Goal: Information Seeking & Learning: Learn about a topic

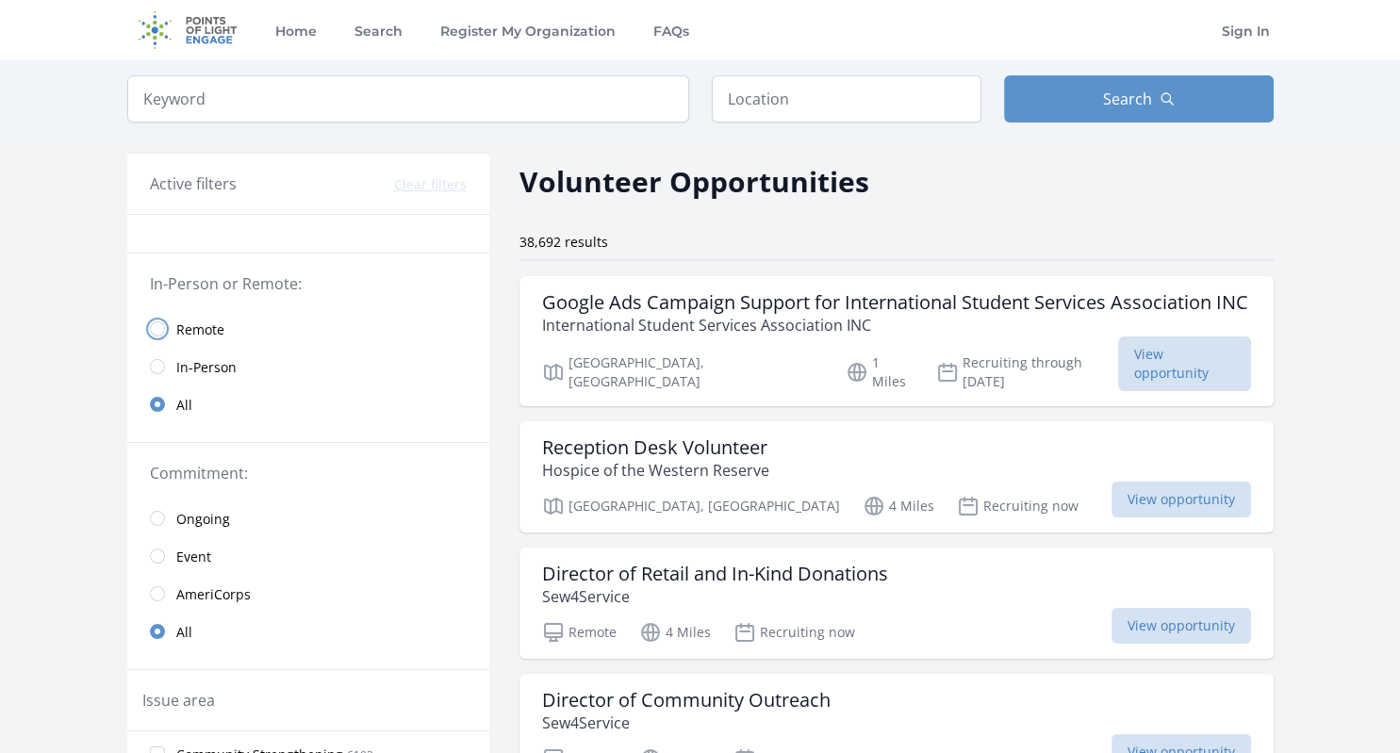
click at [157, 326] on input "radio" at bounding box center [157, 329] width 15 height 15
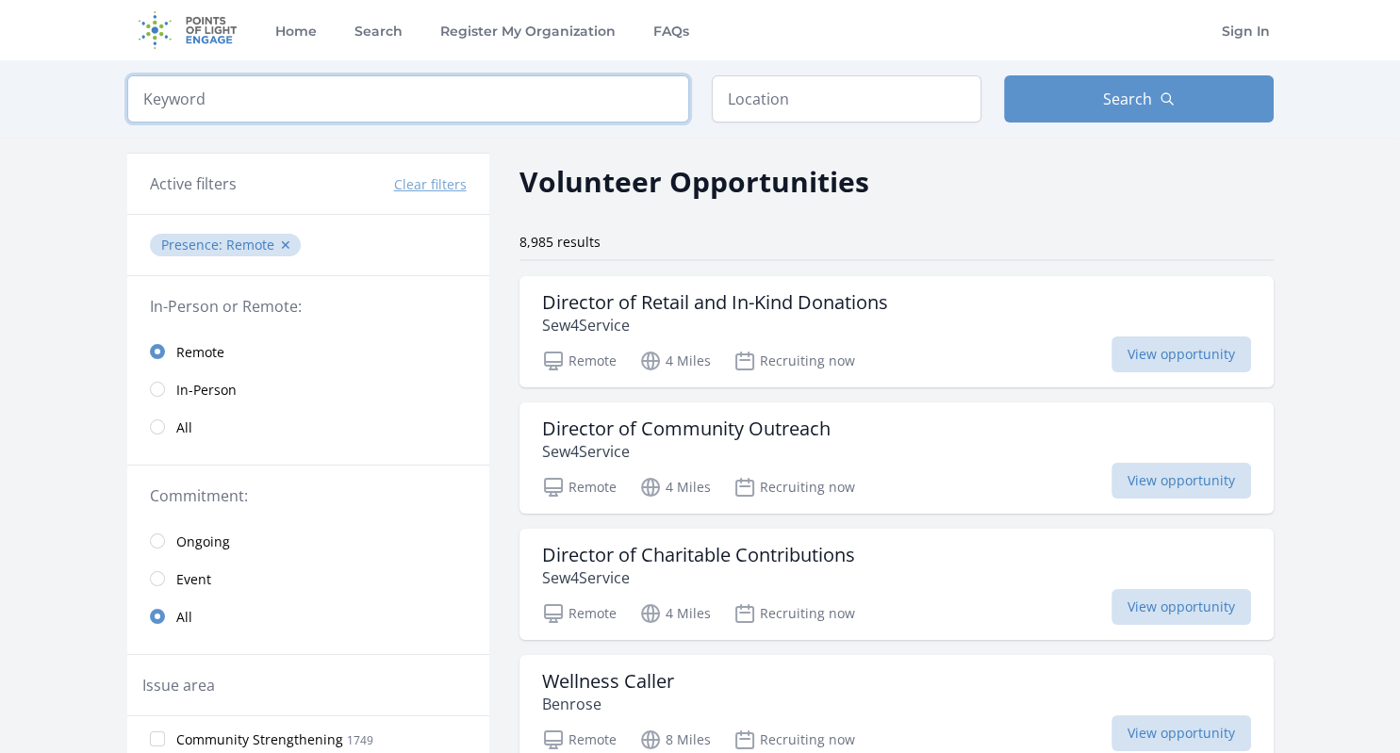
click at [574, 104] on input "search" at bounding box center [408, 98] width 562 height 47
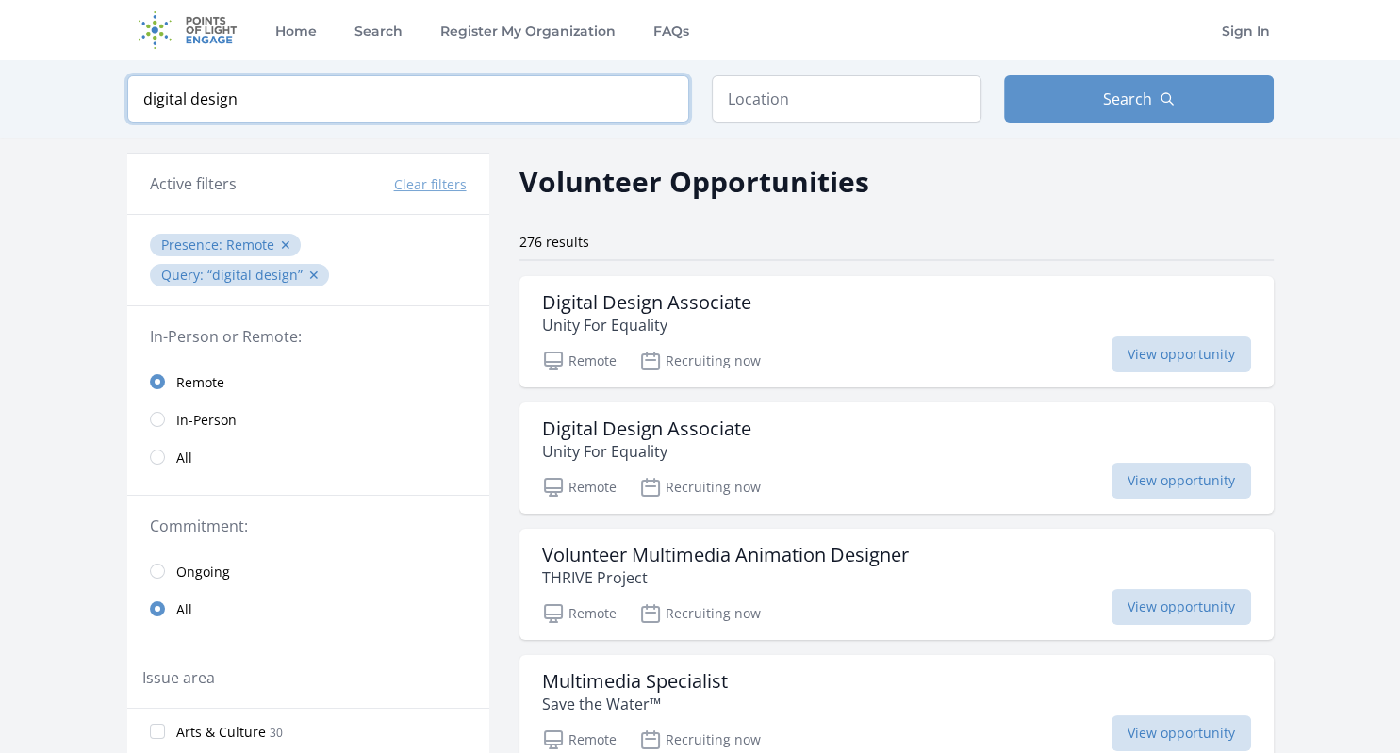
drag, startPoint x: 241, startPoint y: 100, endPoint x: 138, endPoint y: 96, distance: 103.8
click at [138, 96] on input "digital design" at bounding box center [408, 98] width 562 height 47
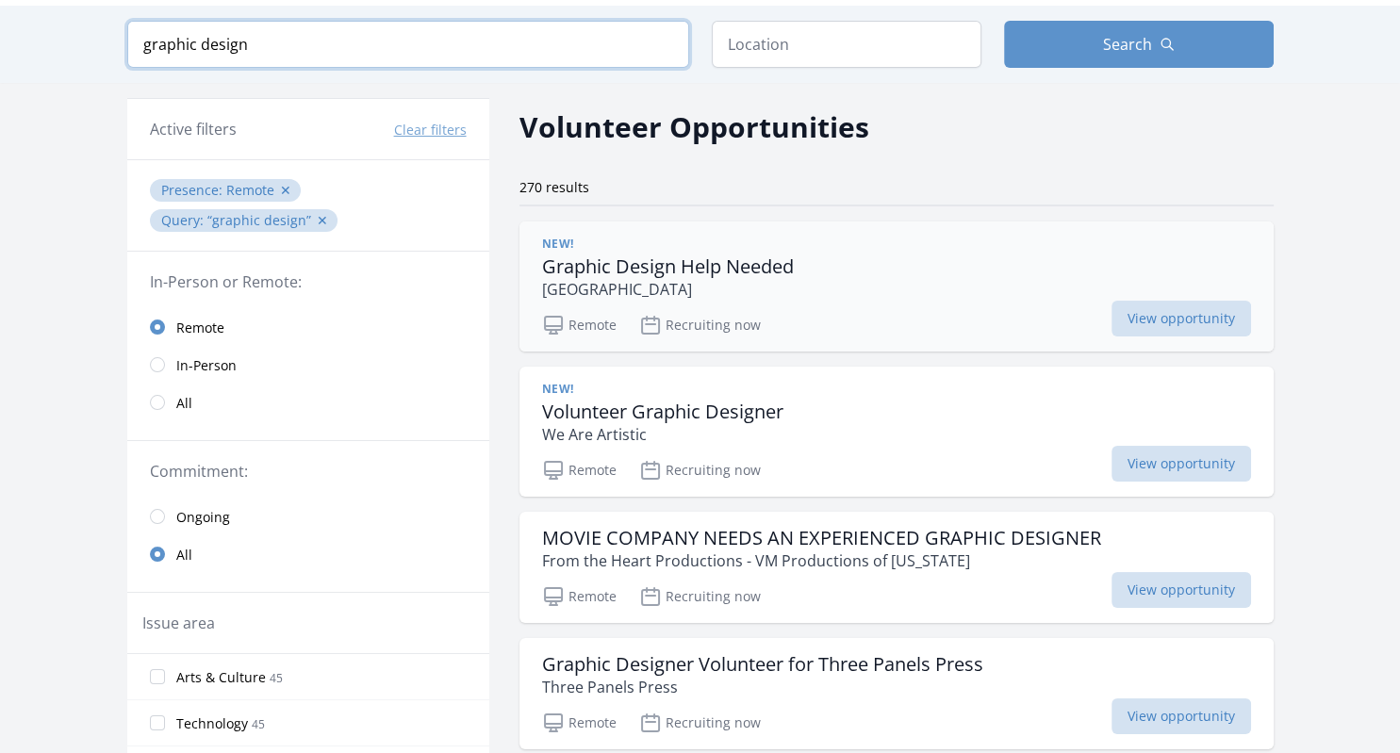
scroll to position [51, 0]
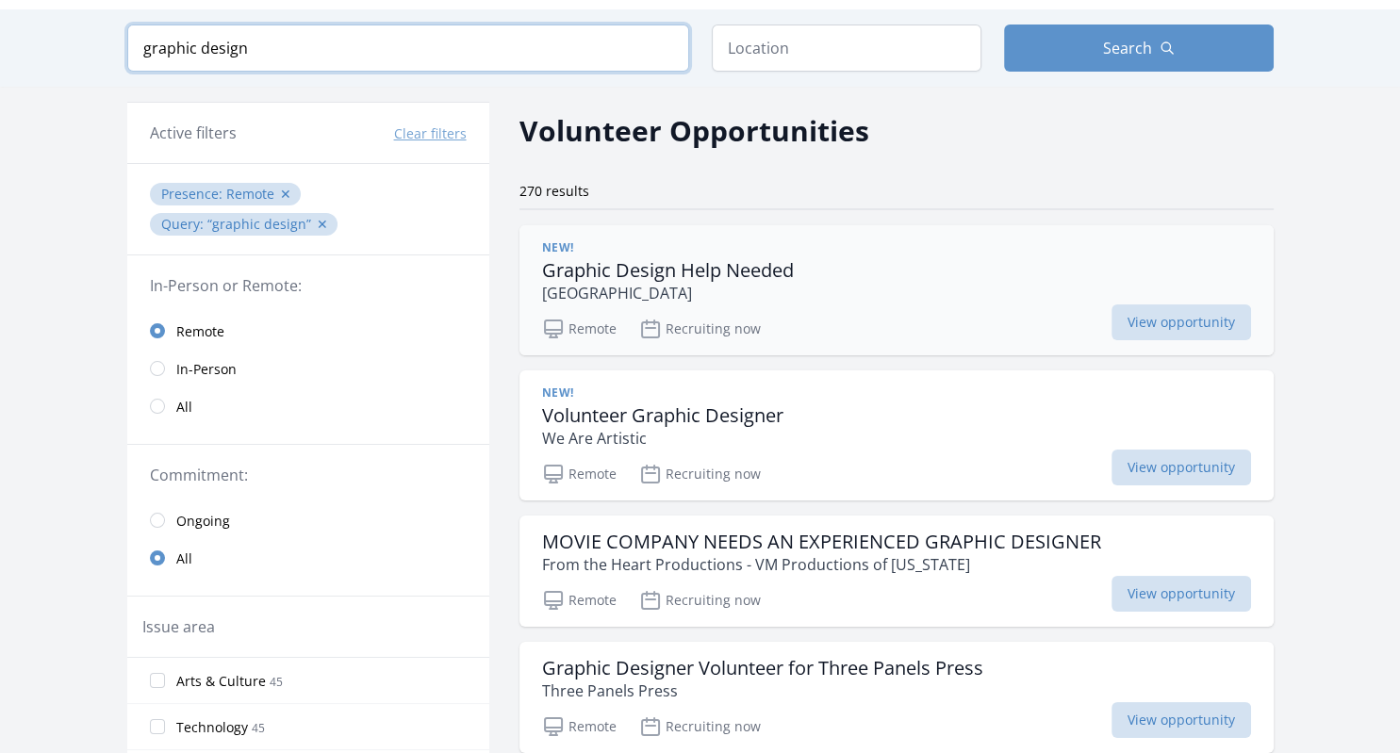
type input "graphic design"
click at [775, 290] on p "[GEOGRAPHIC_DATA]" at bounding box center [668, 293] width 252 height 23
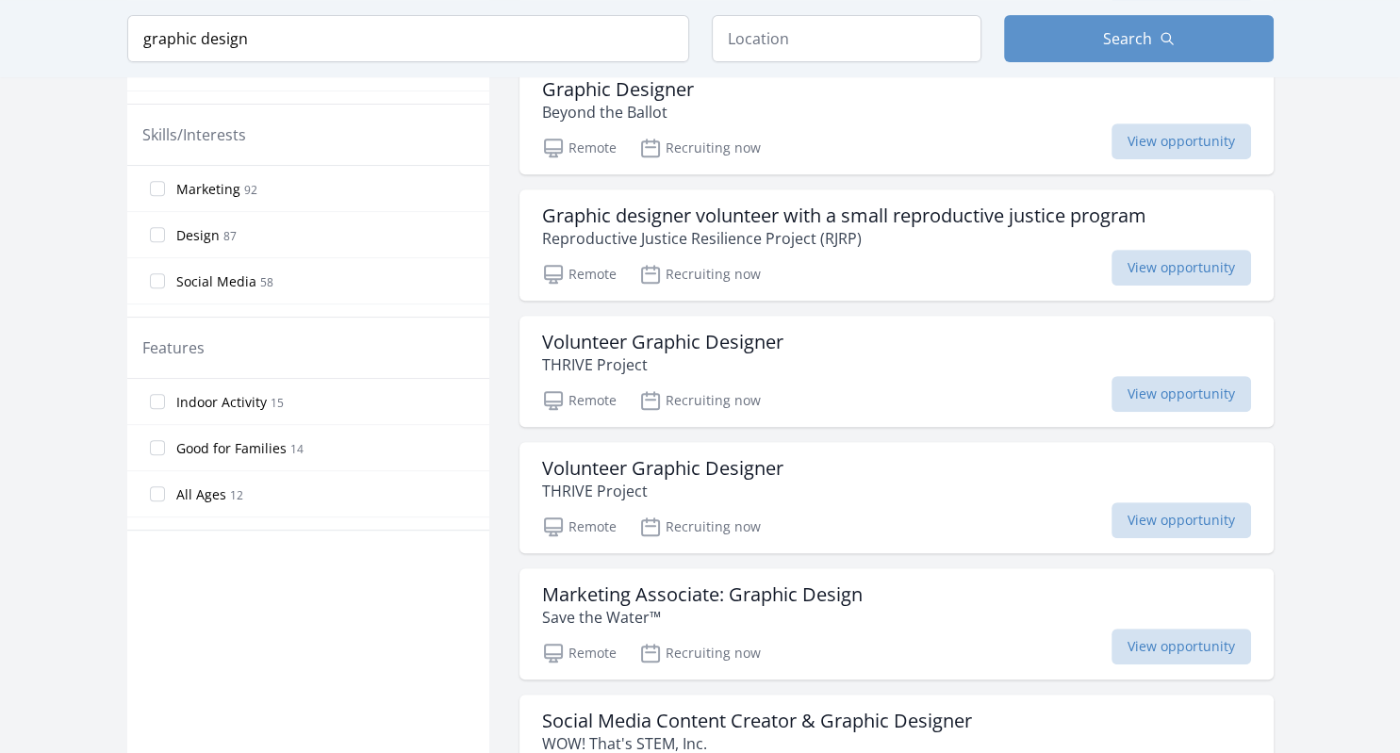
scroll to position [758, 0]
click at [639, 371] on p "THRIVE Project" at bounding box center [662, 363] width 241 height 23
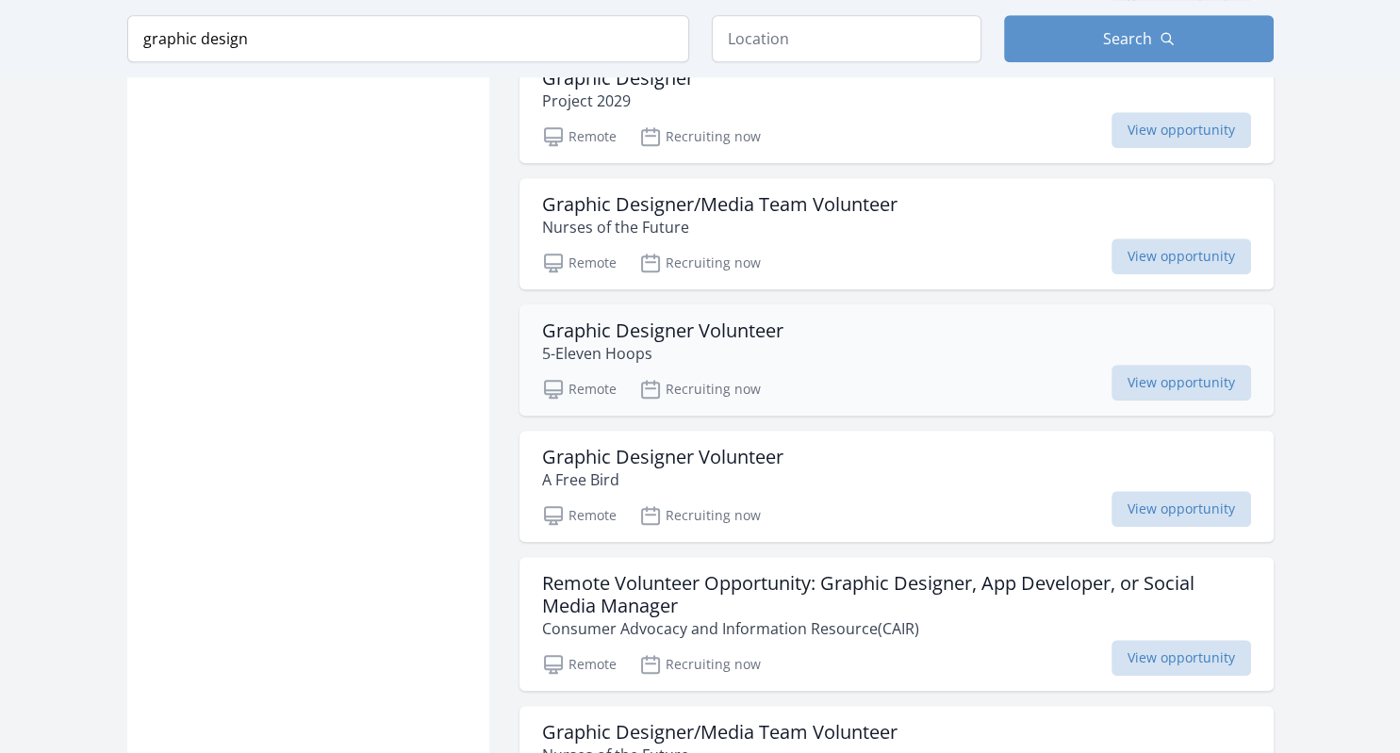
scroll to position [1527, 0]
click at [708, 340] on p "5-Eleven Hoops" at bounding box center [662, 351] width 241 height 23
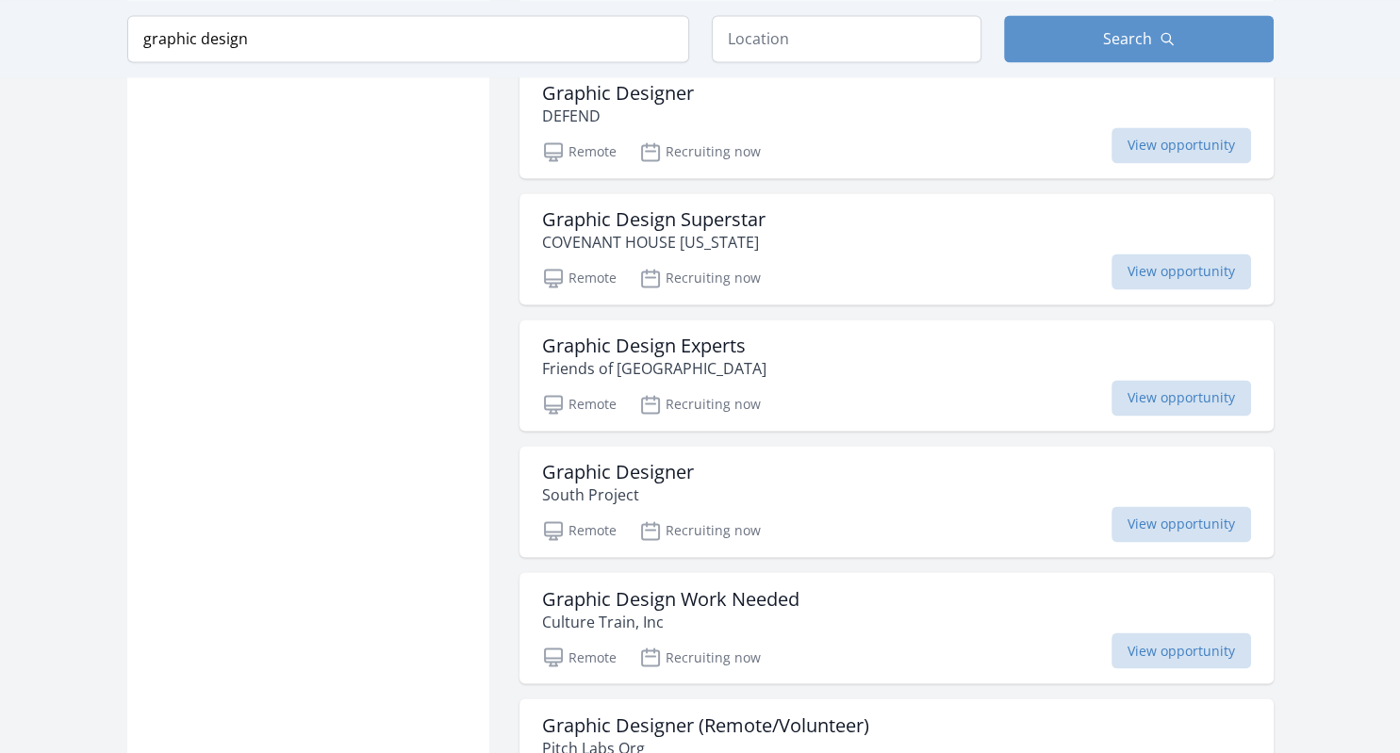
scroll to position [2924, 0]
click at [689, 356] on p "Friends of Woodland Park" at bounding box center [654, 367] width 224 height 23
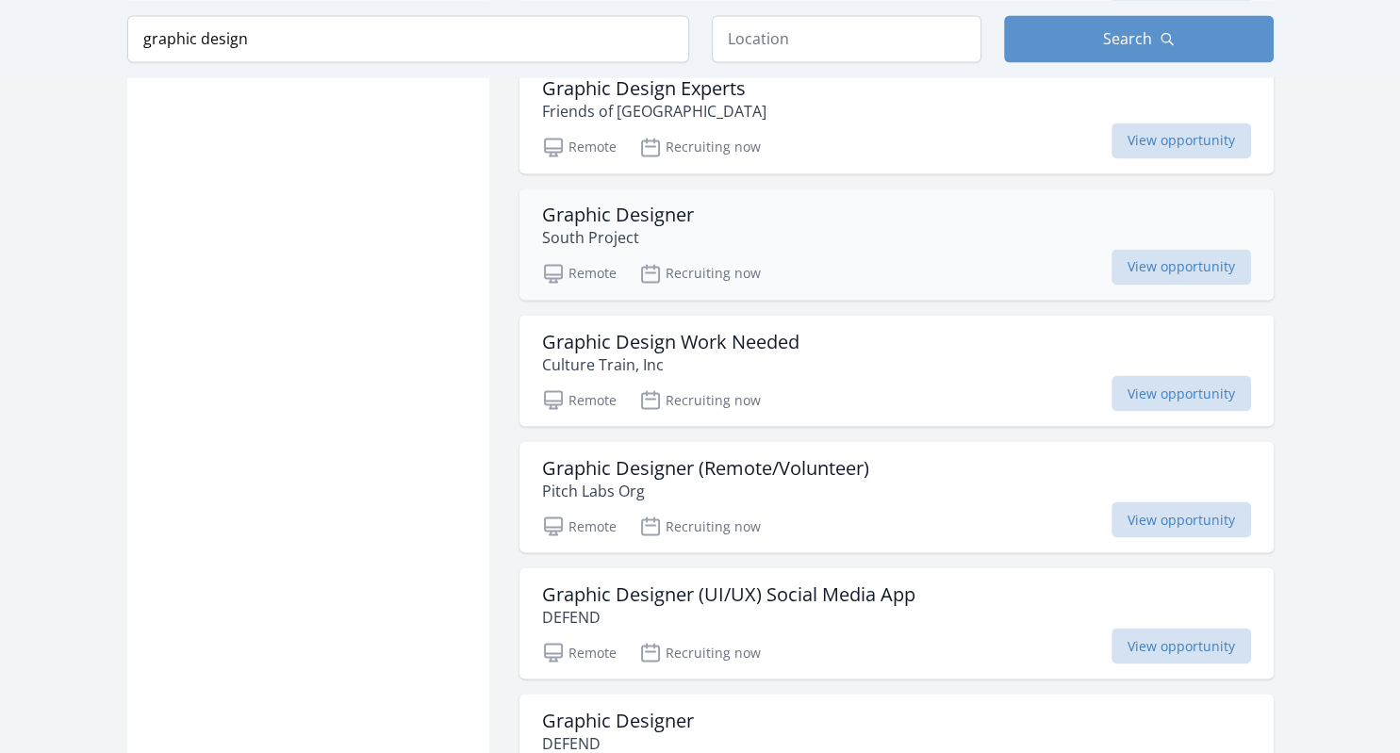
scroll to position [3183, 0]
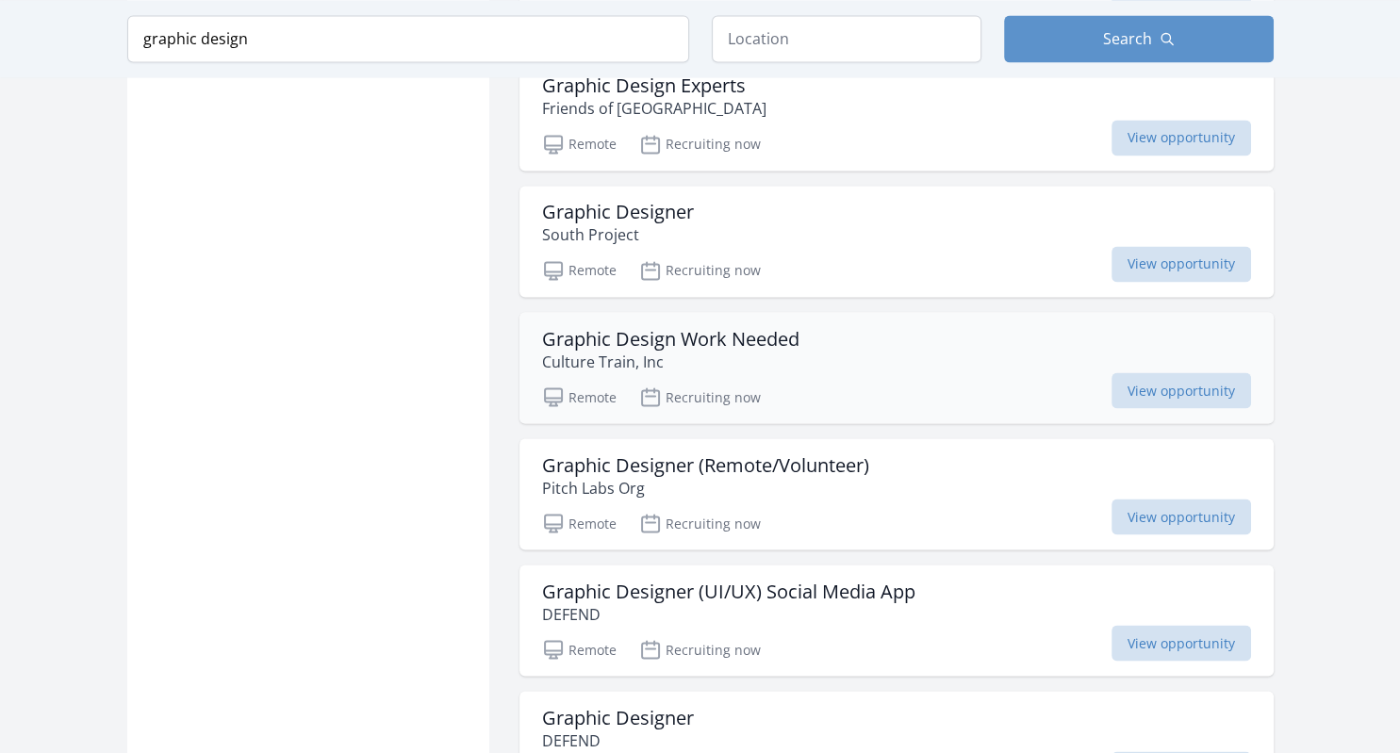
click at [666, 353] on p "Culture Train, Inc" at bounding box center [670, 361] width 257 height 23
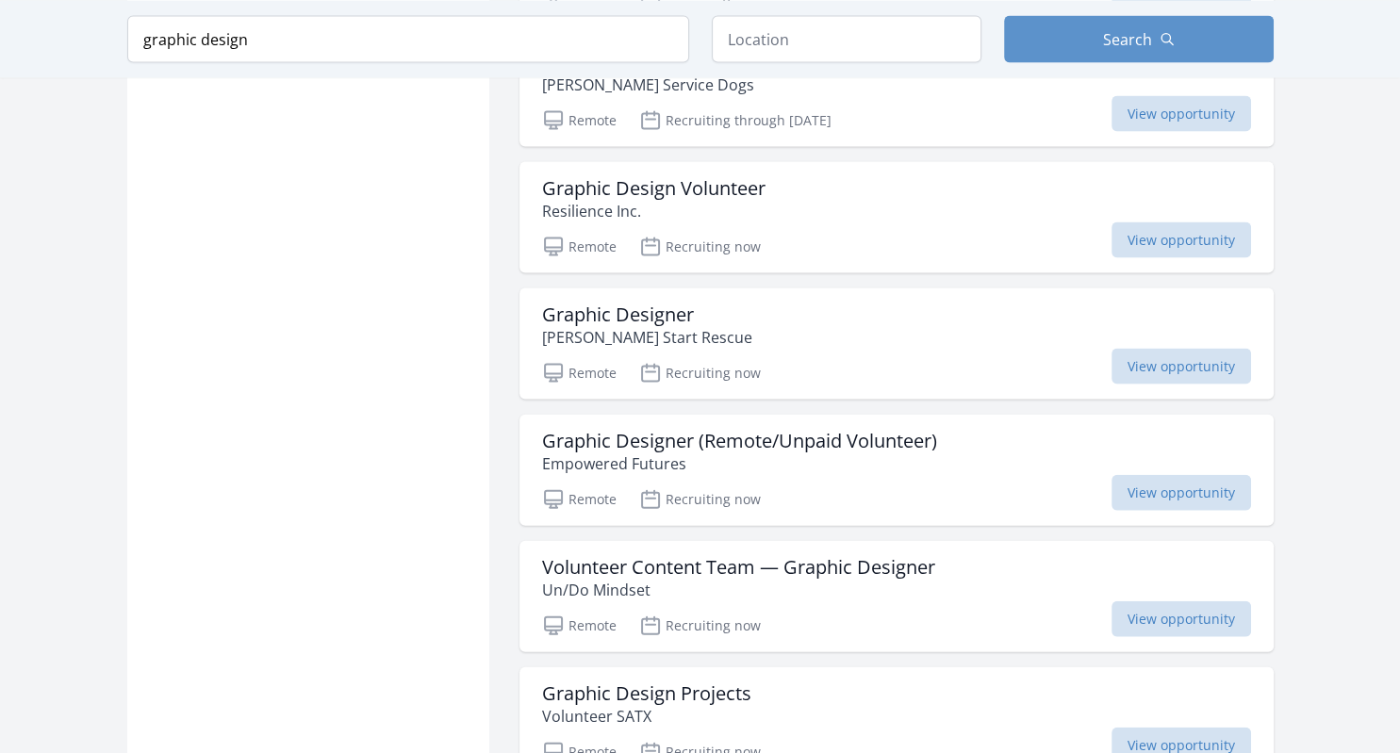
scroll to position [4035, 0]
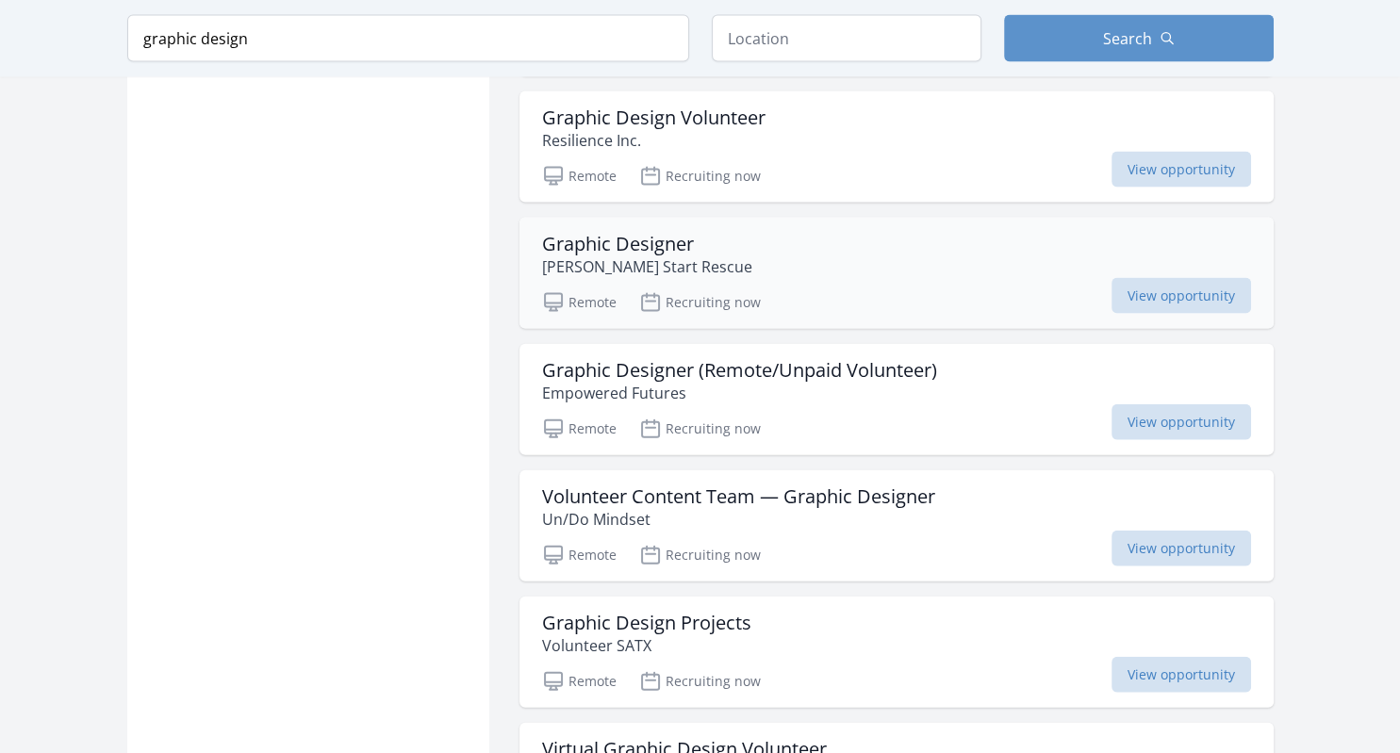
click at [615, 256] on p "[PERSON_NAME] Start Rescue" at bounding box center [647, 267] width 210 height 23
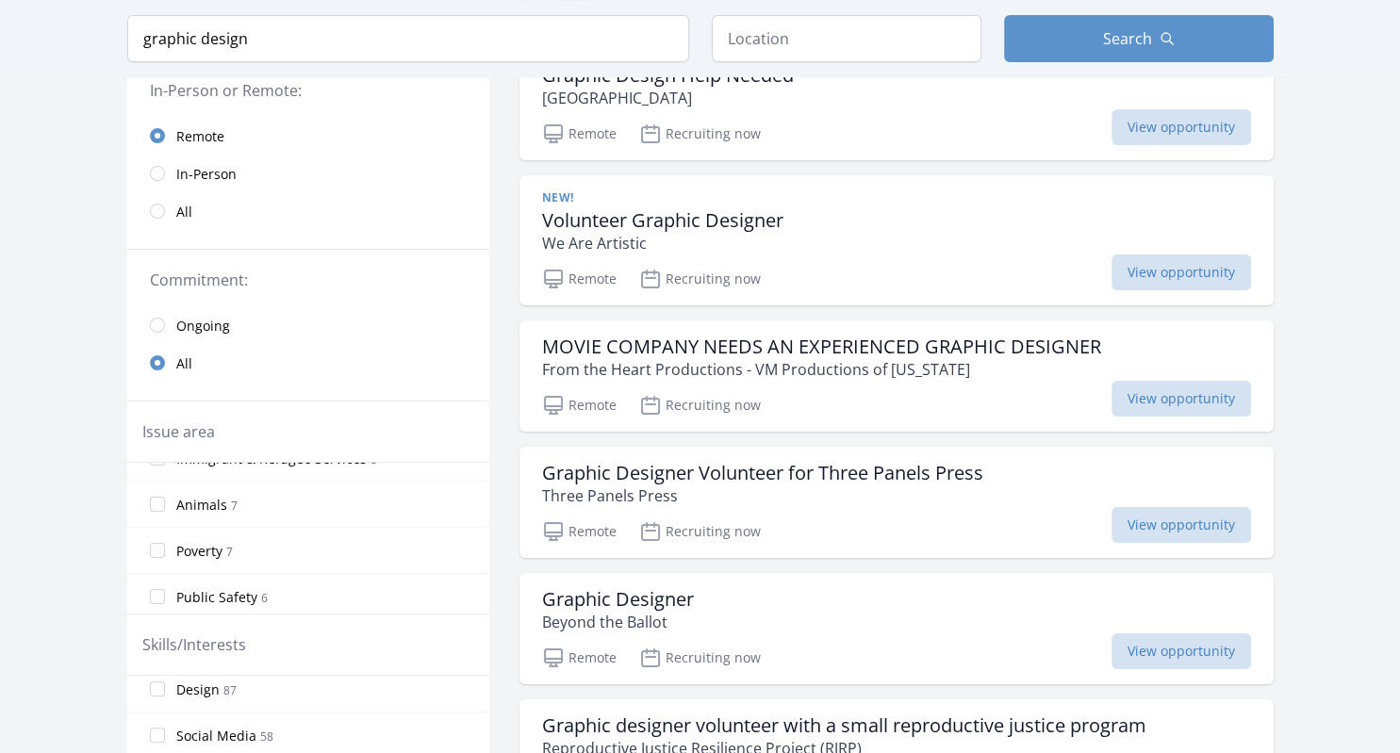
scroll to position [53, 0]
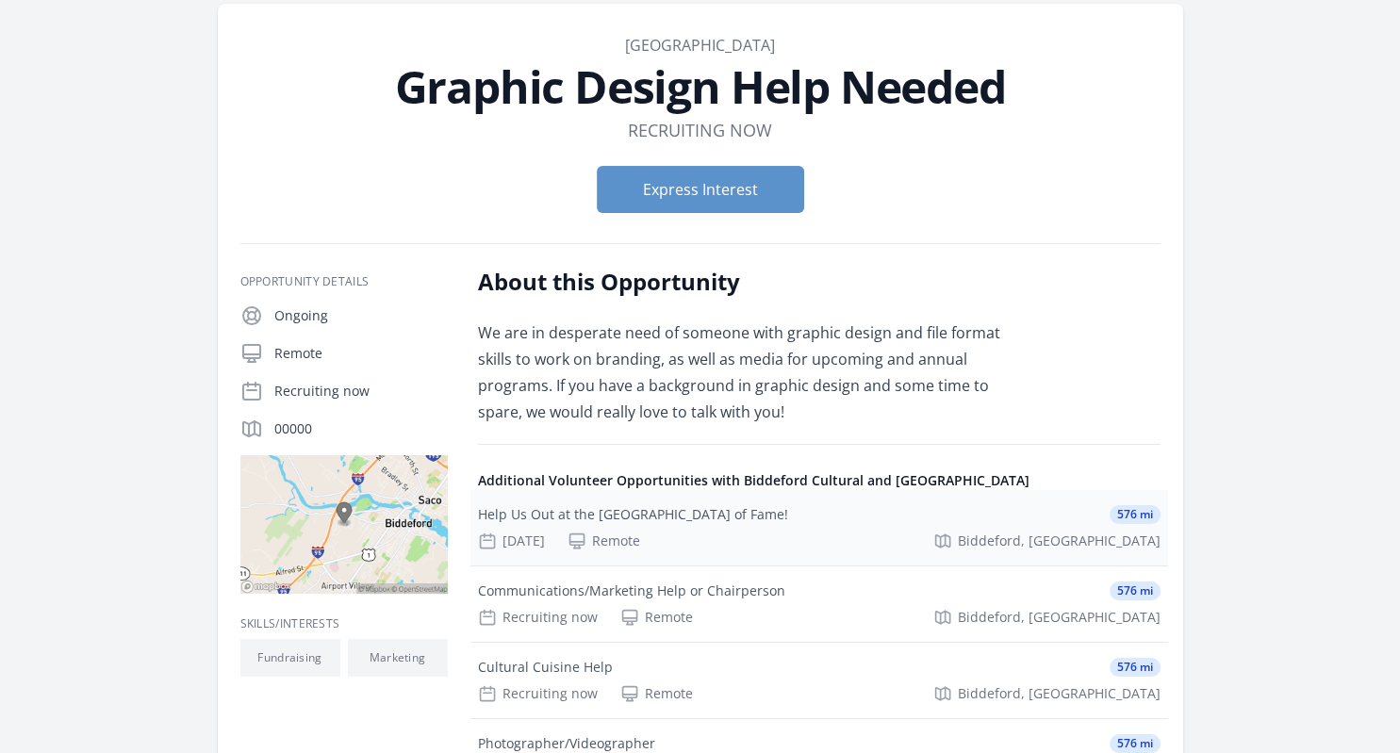
scroll to position [77, 0]
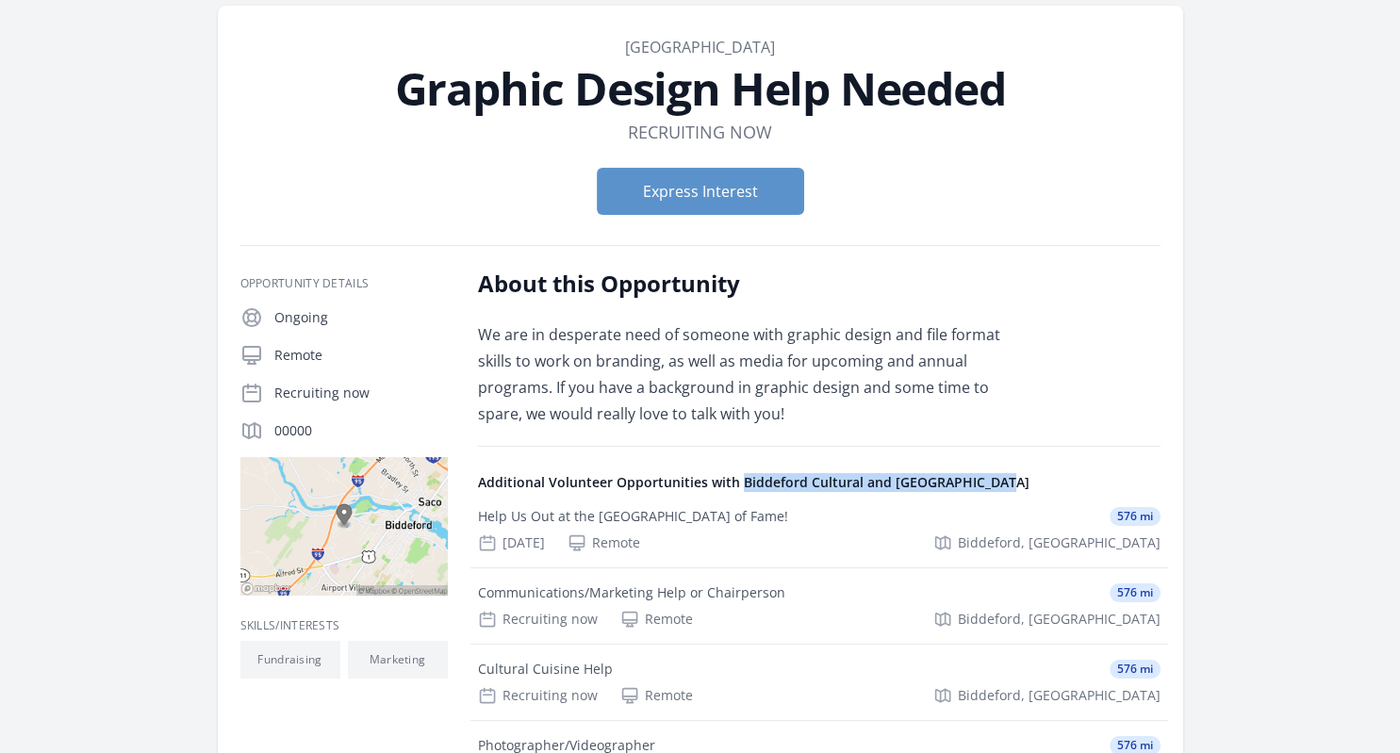
drag, startPoint x: 738, startPoint y: 479, endPoint x: 989, endPoint y: 486, distance: 250.9
click at [989, 486] on h4 "Additional Volunteer Opportunities with Biddeford Cultural and Heritage Center" at bounding box center [819, 482] width 683 height 19
click at [982, 479] on h4 "Additional Volunteer Opportunities with Biddeford Cultural and Heritage Center" at bounding box center [819, 482] width 683 height 19
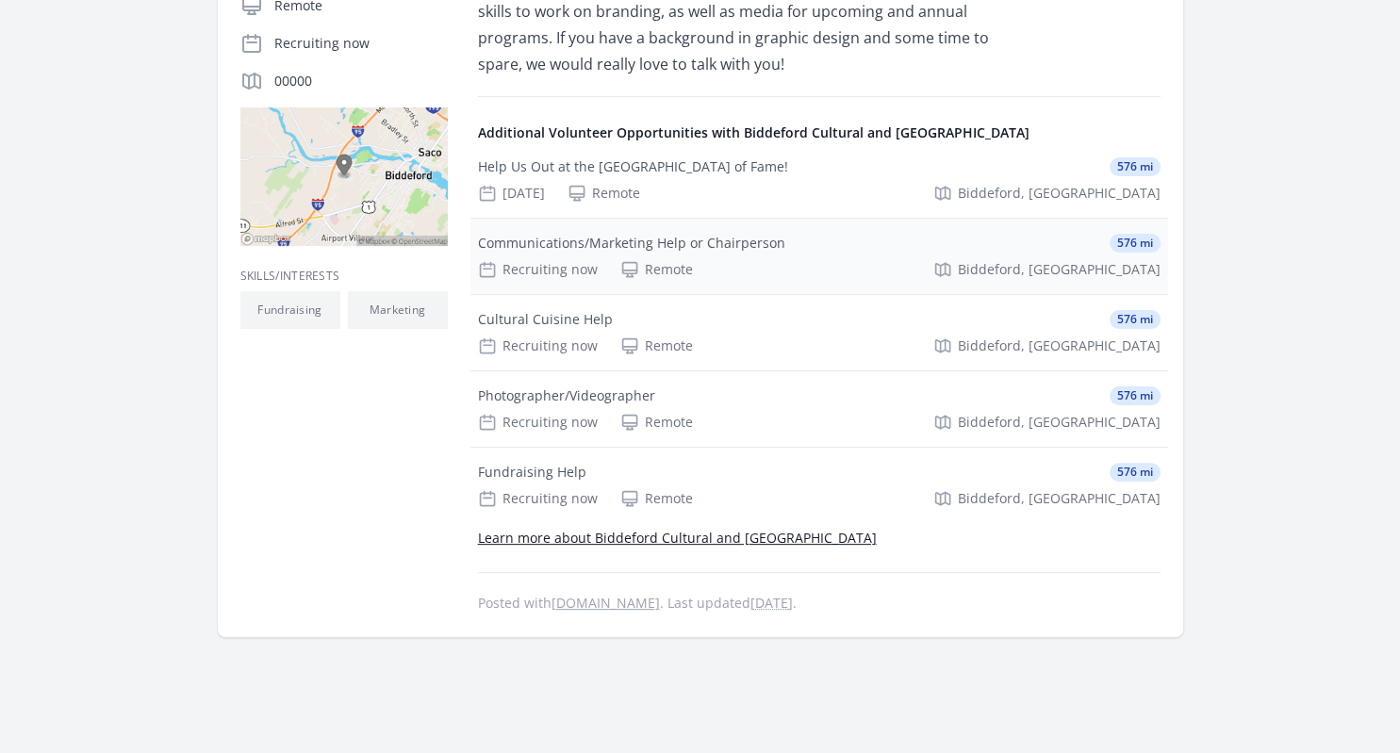
scroll to position [437, 0]
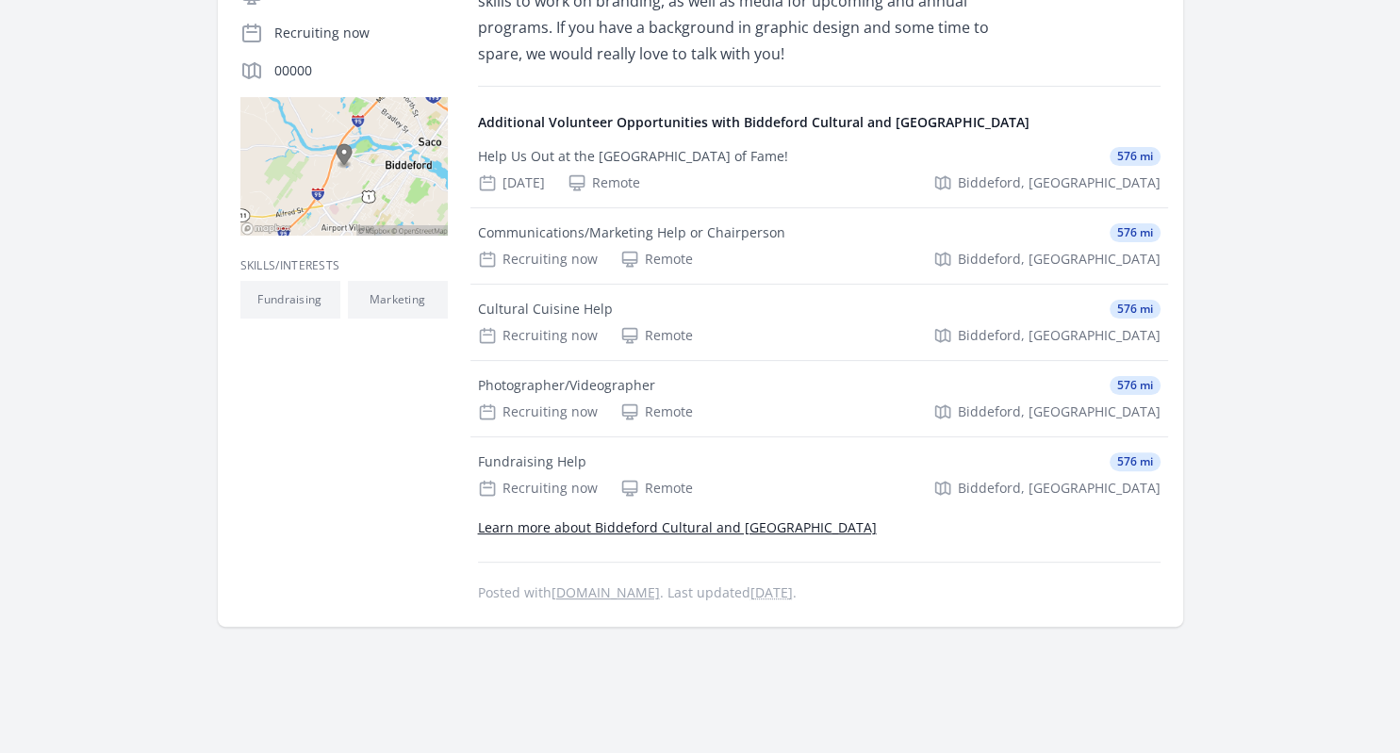
click at [744, 529] on link "Learn more about Biddeford Cultural and Heritage Center" at bounding box center [677, 528] width 399 height 18
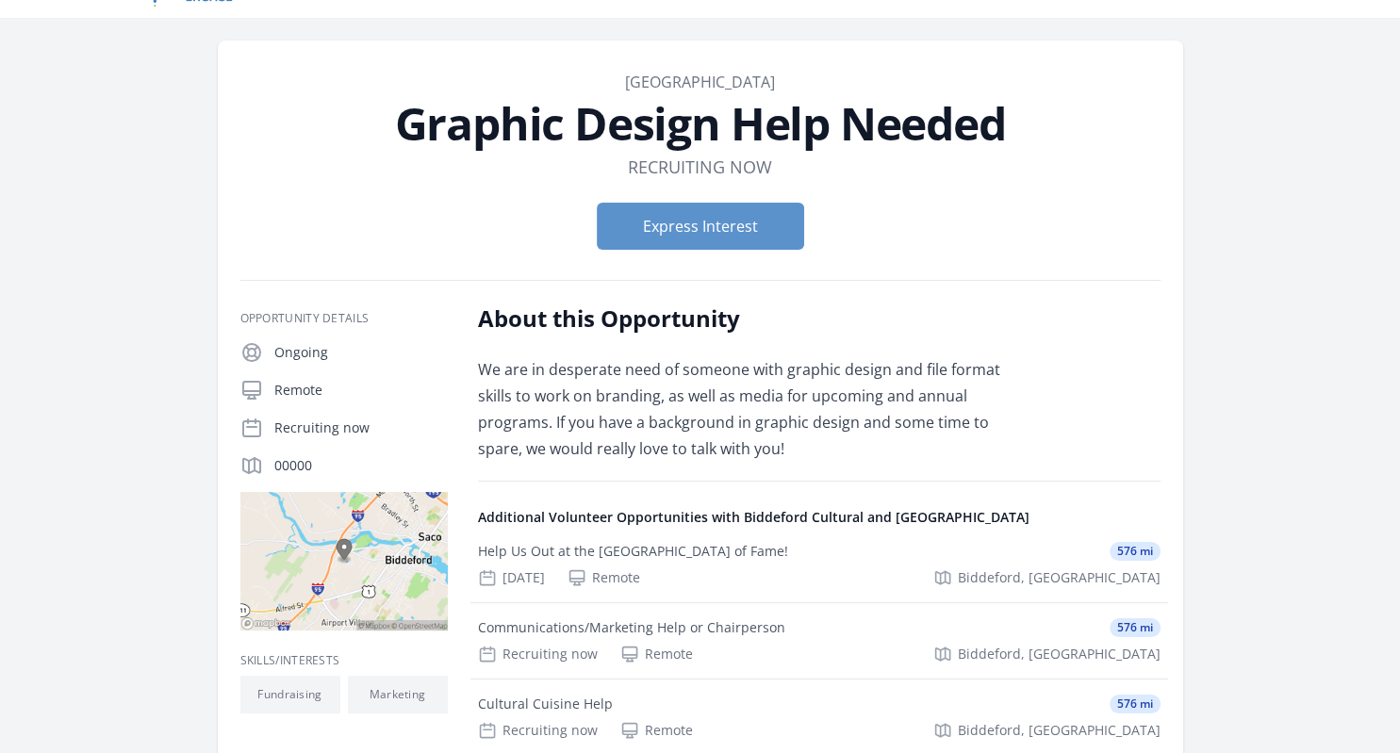
scroll to position [0, 0]
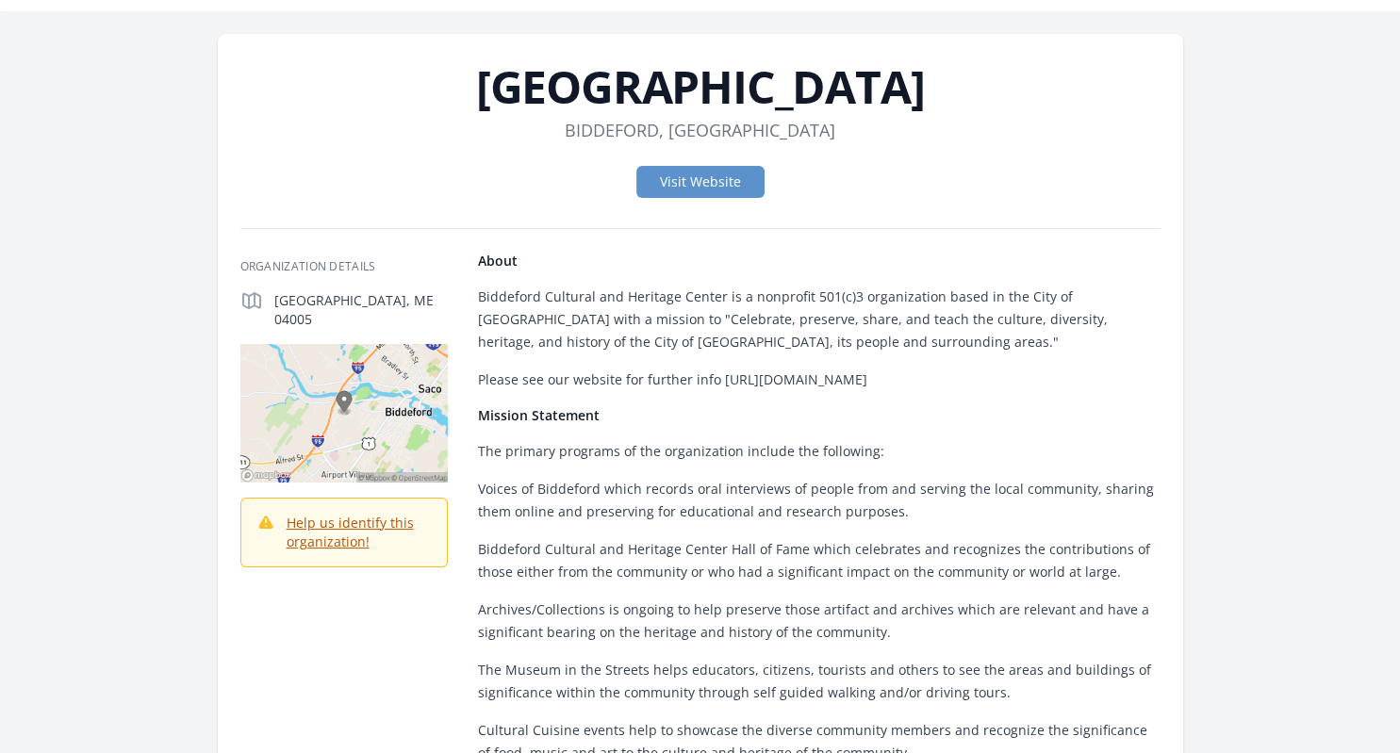
scroll to position [49, 0]
click at [829, 382] on p "Please see our website for further info https://www.biddefordculturalandheritag…" at bounding box center [819, 380] width 683 height 23
click at [863, 384] on p "Please see our website for further info https://www.biddefordculturalandheritag…" at bounding box center [819, 380] width 683 height 23
click at [912, 380] on p "Please see our website for further info https://www.biddefordculturalandheritag…" at bounding box center [819, 380] width 683 height 23
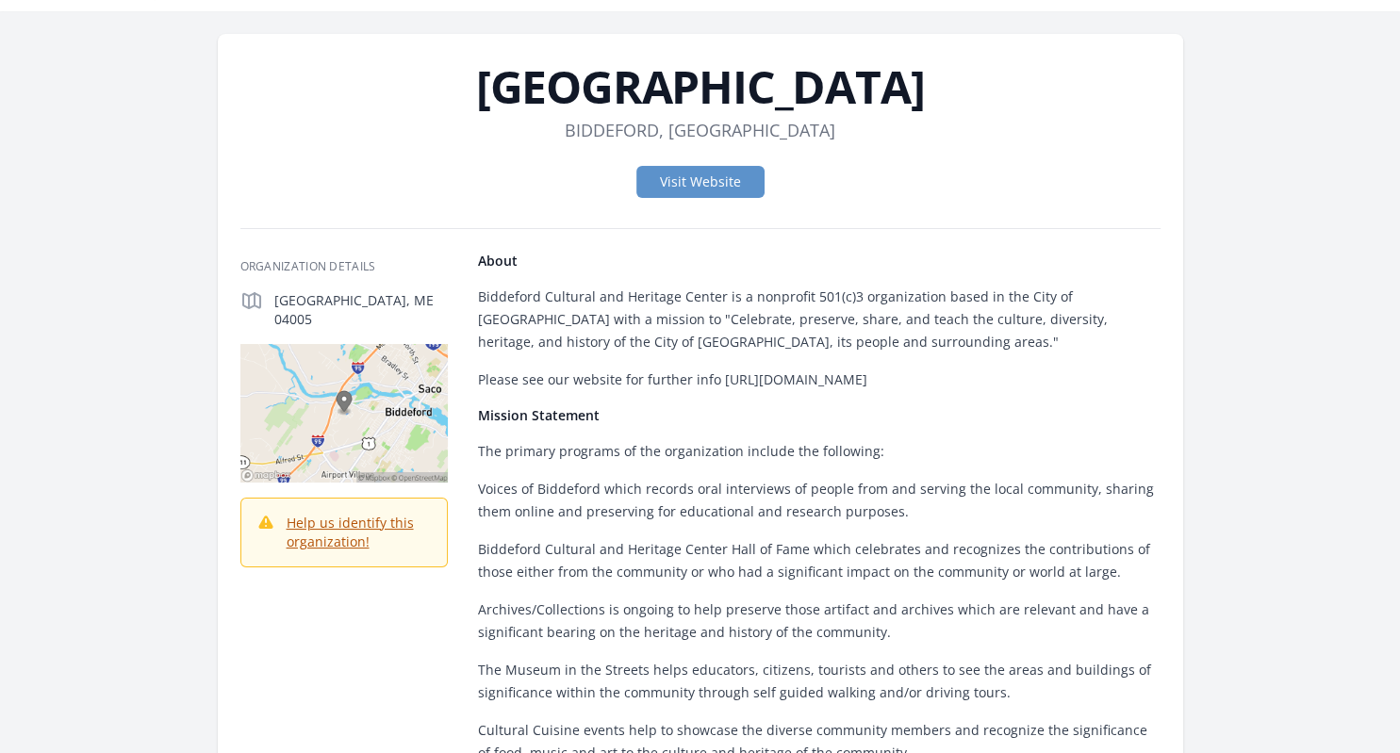
click at [912, 380] on p "Please see our website for further info https://www.biddefordculturalandheritag…" at bounding box center [819, 380] width 683 height 23
drag, startPoint x: 718, startPoint y: 374, endPoint x: 1039, endPoint y: 378, distance: 320.6
click at [1039, 378] on p "Please see our website for further info https://www.biddefordculturalandheritag…" at bounding box center [819, 380] width 683 height 23
copy p "https://www.biddefordculturalandheritagecenter.org"
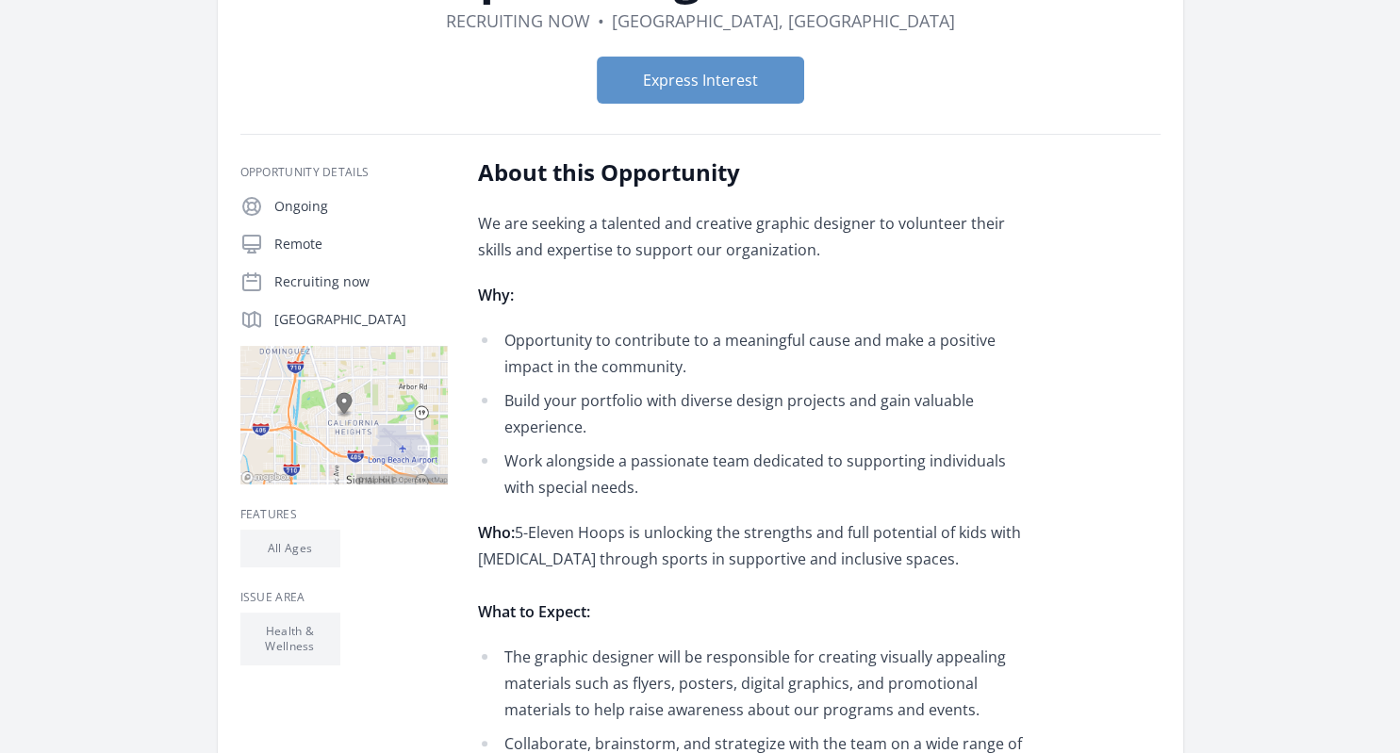
scroll to position [189, 0]
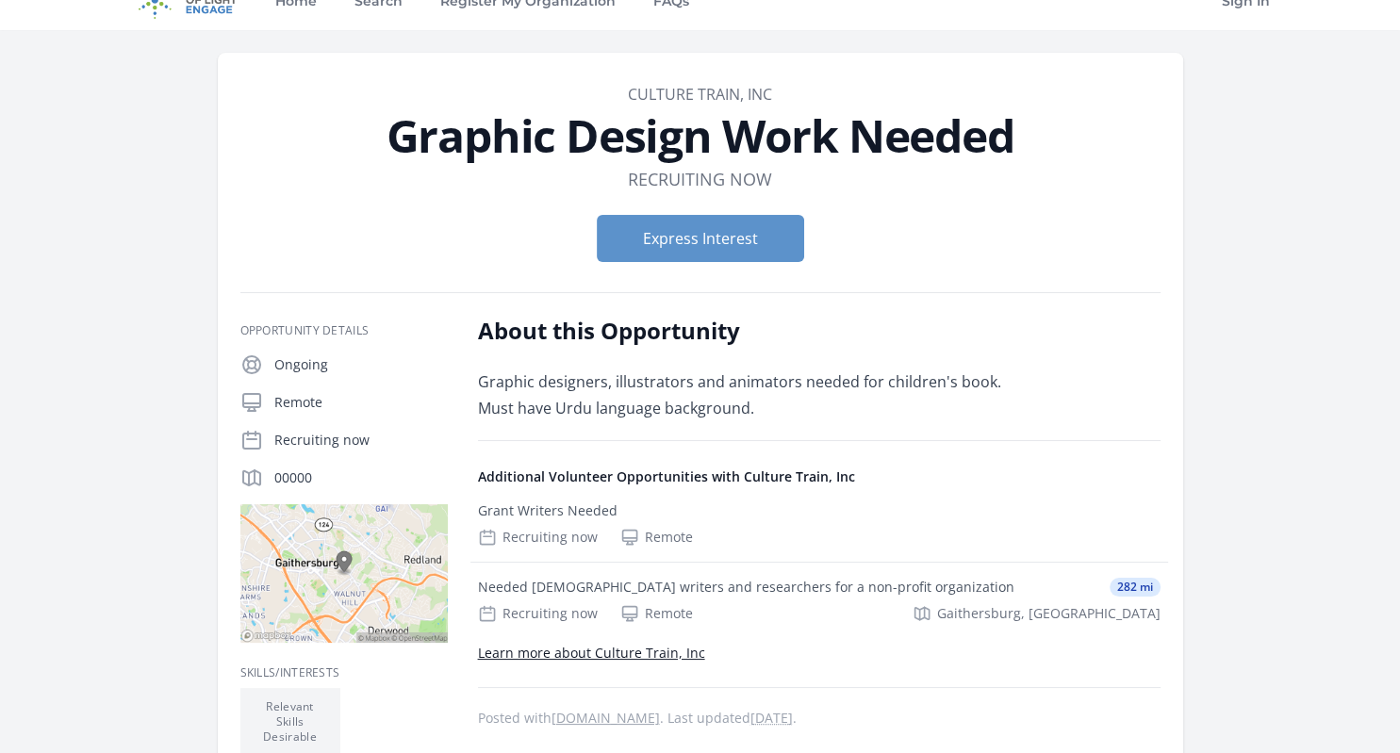
scroll to position [34, 0]
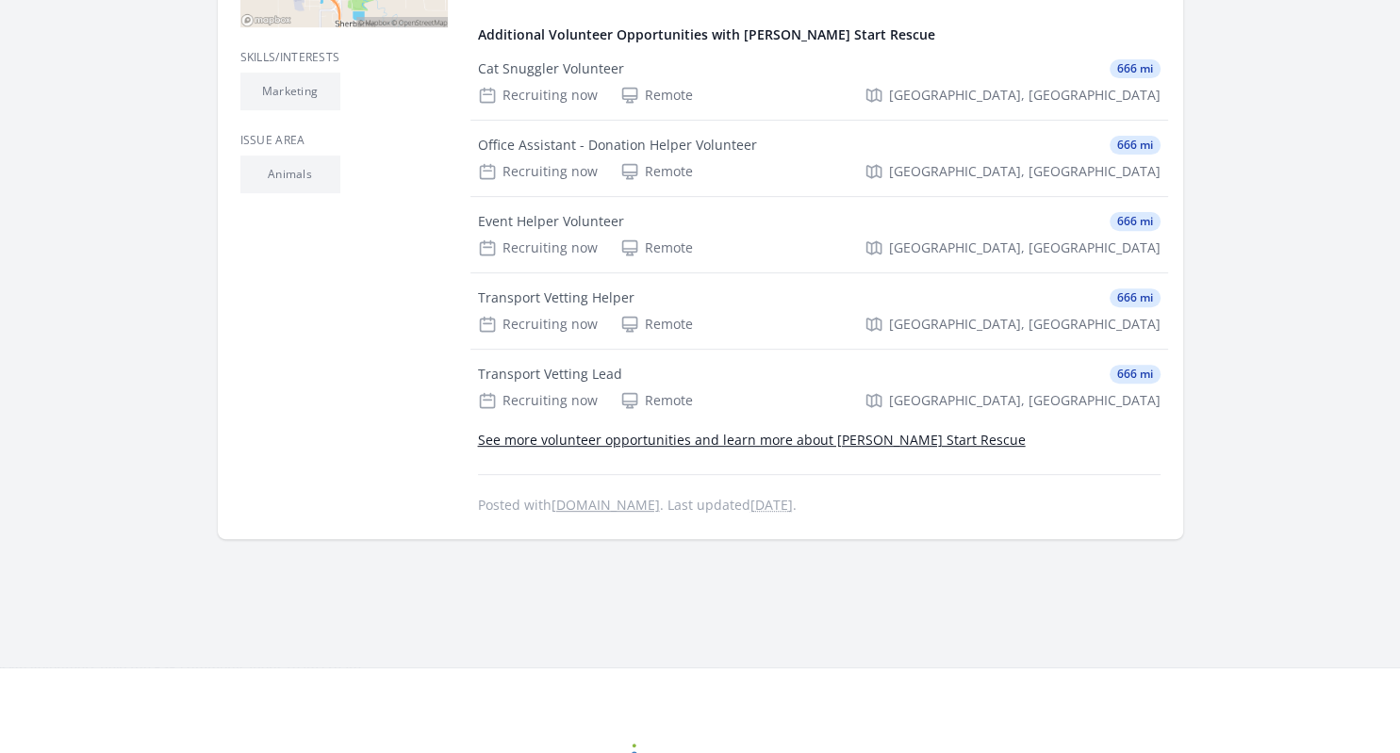
scroll to position [647, 0]
click at [843, 441] on link "See more volunteer opportunities and learn more about [PERSON_NAME] Start Rescue" at bounding box center [752, 439] width 548 height 18
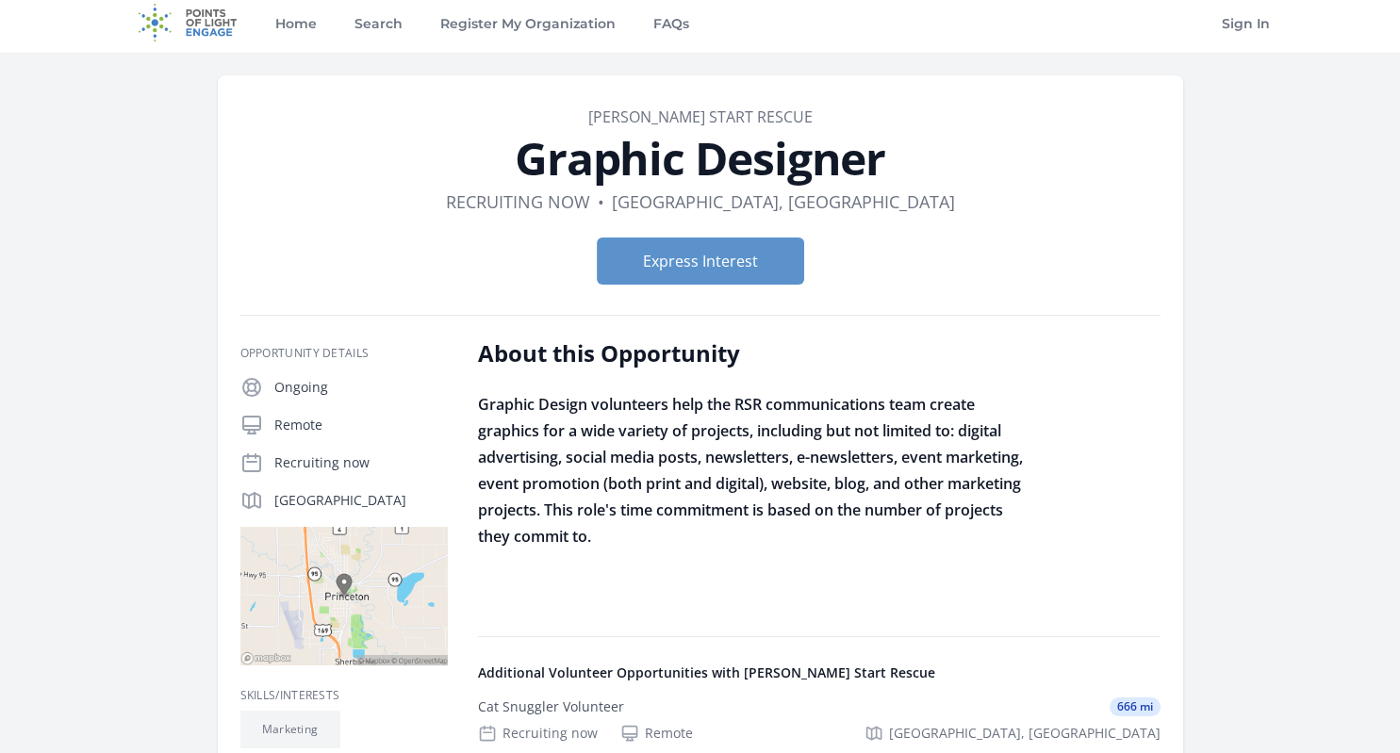
scroll to position [0, 0]
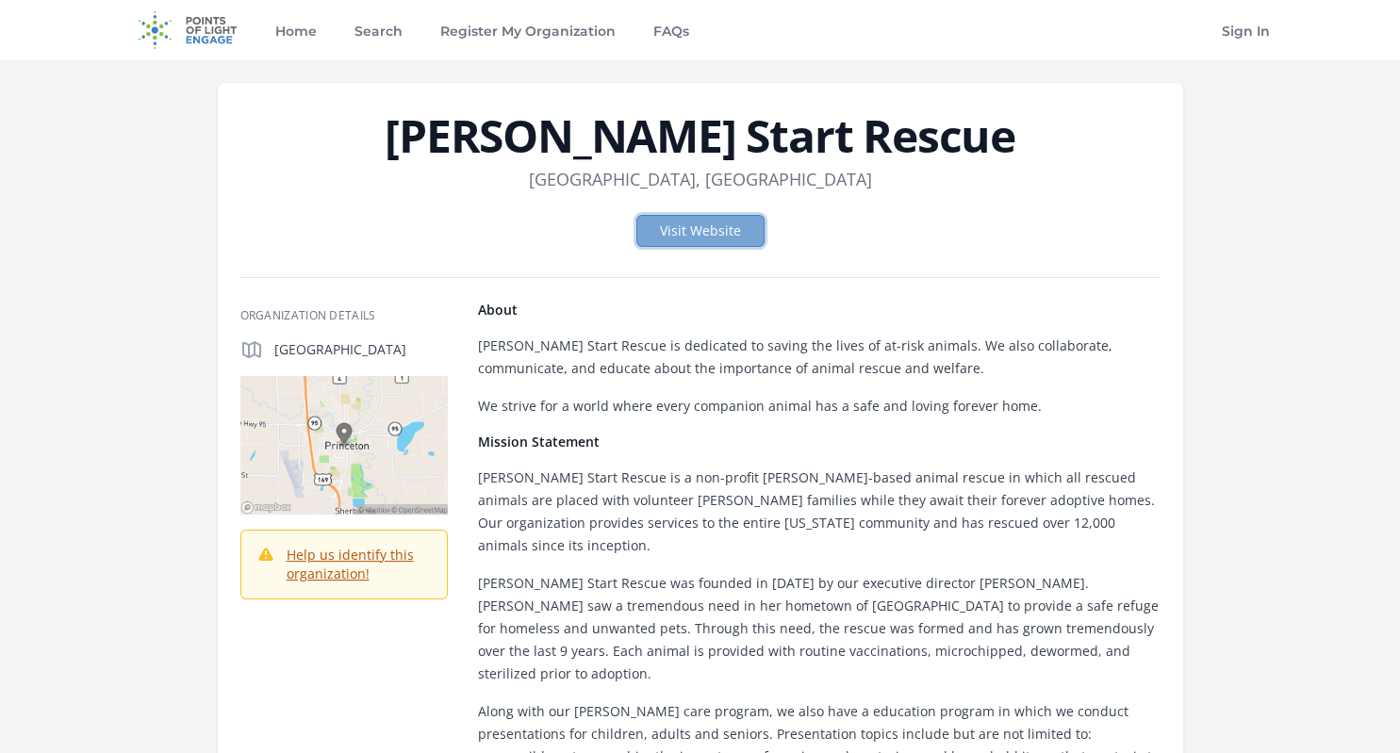
click at [676, 228] on link "Visit Website" at bounding box center [700, 231] width 128 height 32
